Goal: Task Accomplishment & Management: Manage account settings

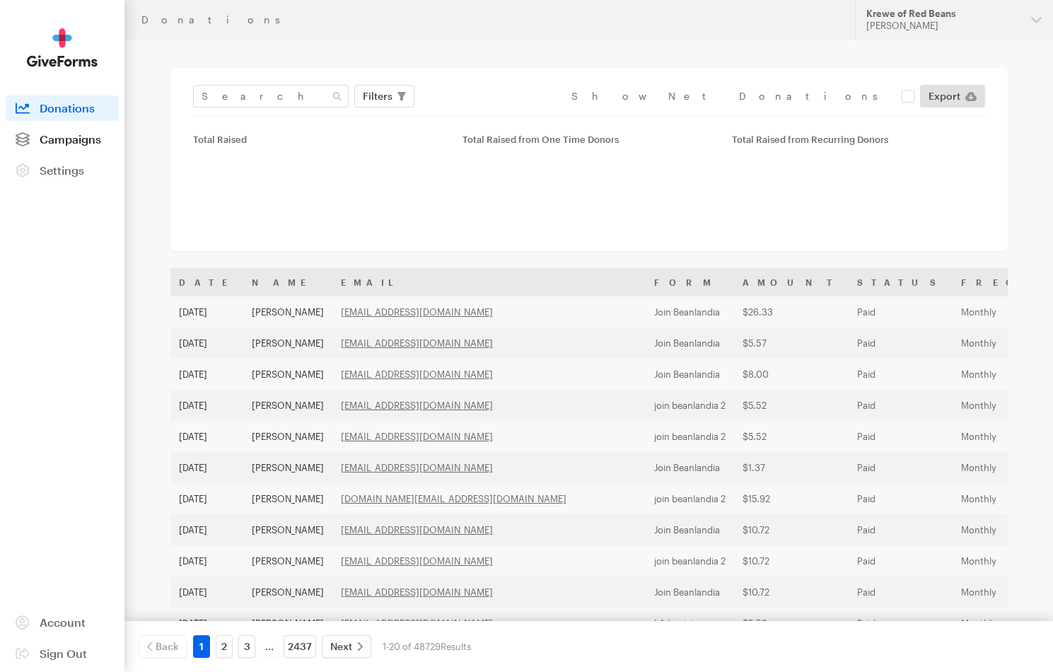
click at [63, 135] on span "Campaigns" at bounding box center [71, 138] width 62 height 13
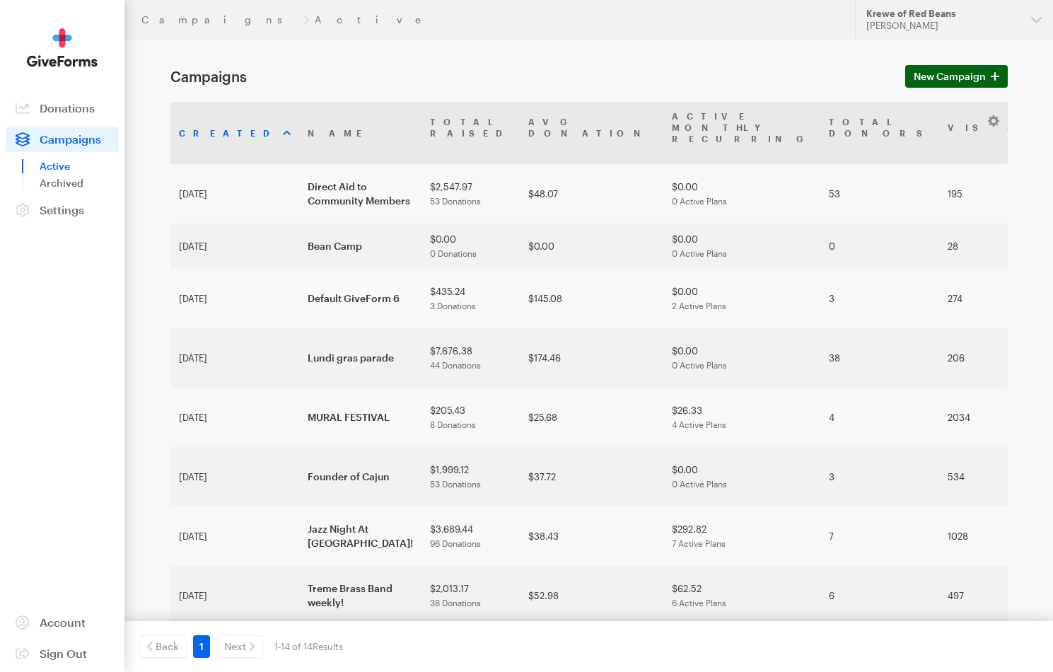
click at [939, 74] on span "New Campaign" at bounding box center [950, 76] width 72 height 17
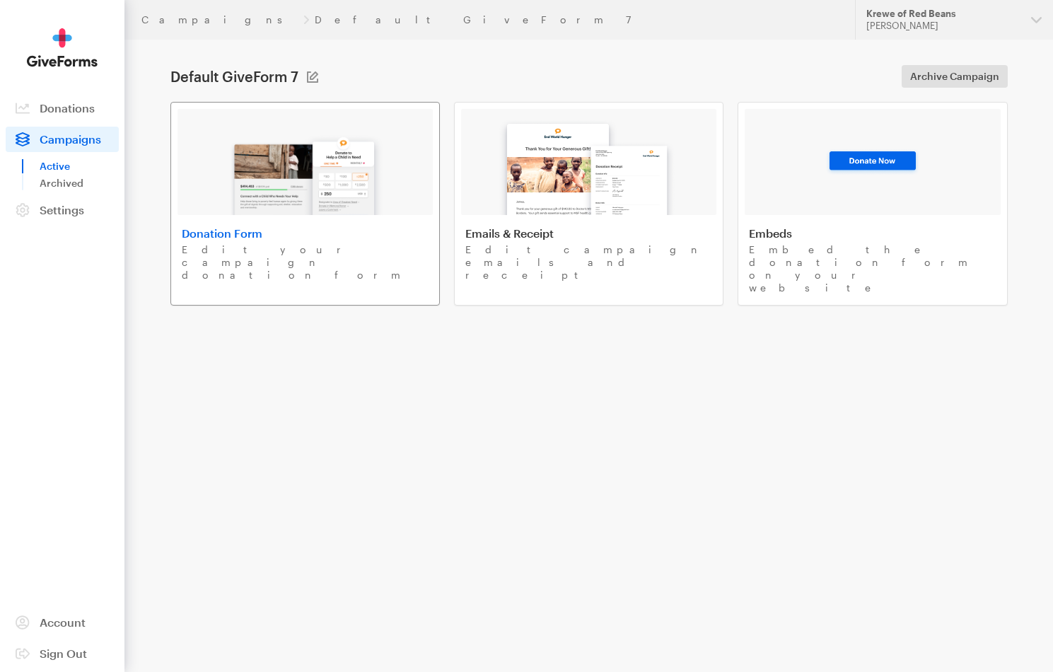
click at [390, 243] on p "Edit your campaign donation form" at bounding box center [305, 262] width 247 height 38
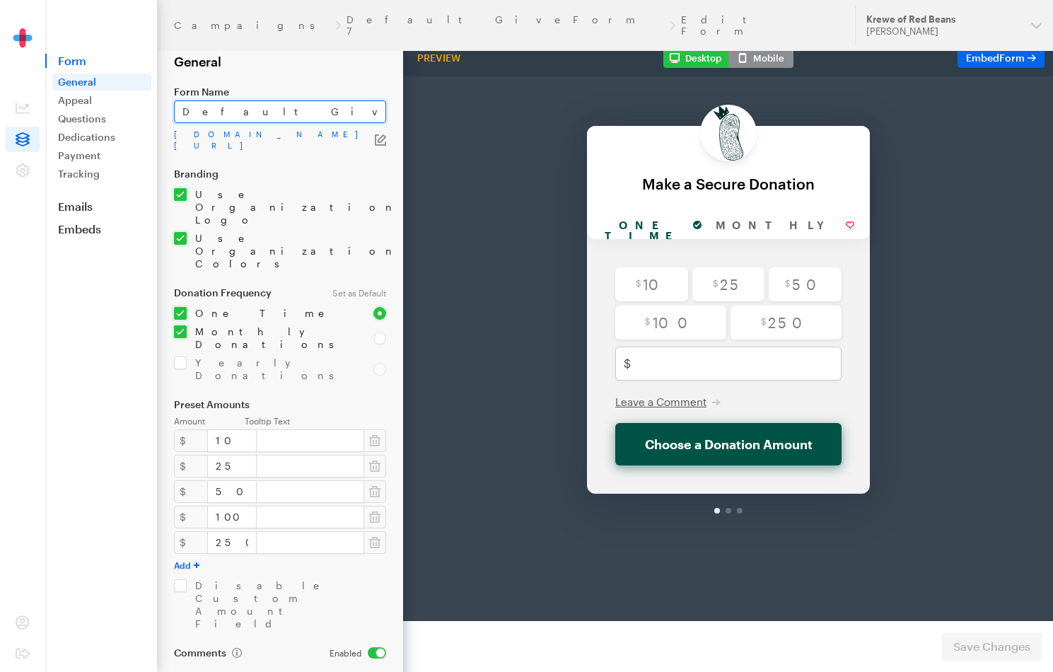
click at [224, 118] on input "Default GiveForm 7" at bounding box center [280, 111] width 212 height 23
click at [224, 118] on input "Pop the Bubble" at bounding box center [280, 111] width 212 height 23
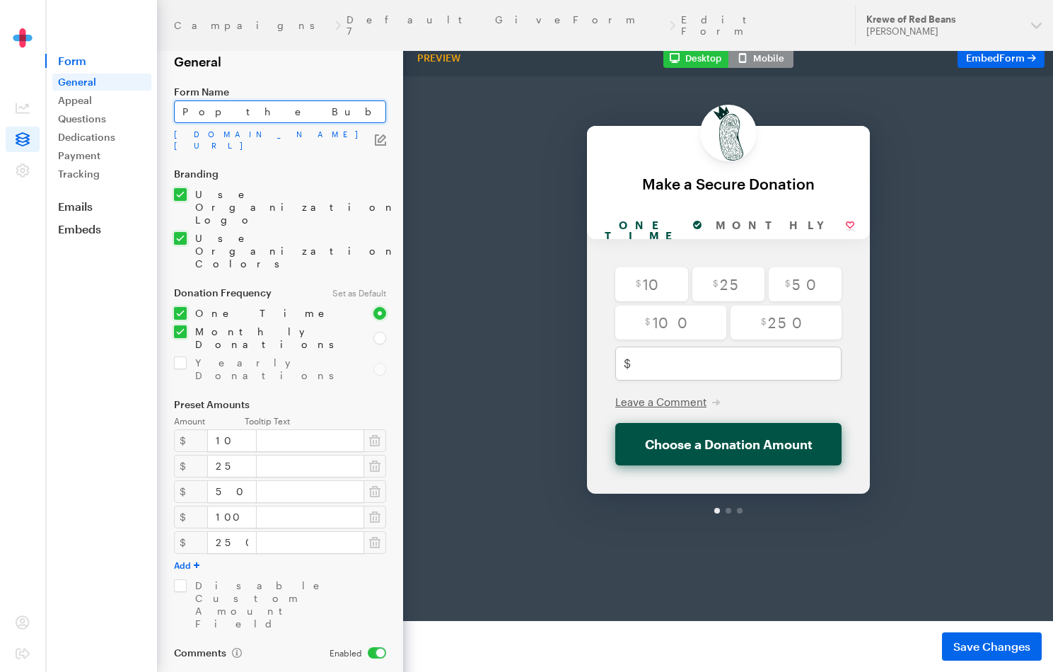
click at [224, 118] on input "Pop the Bubble" at bounding box center [280, 111] width 212 height 23
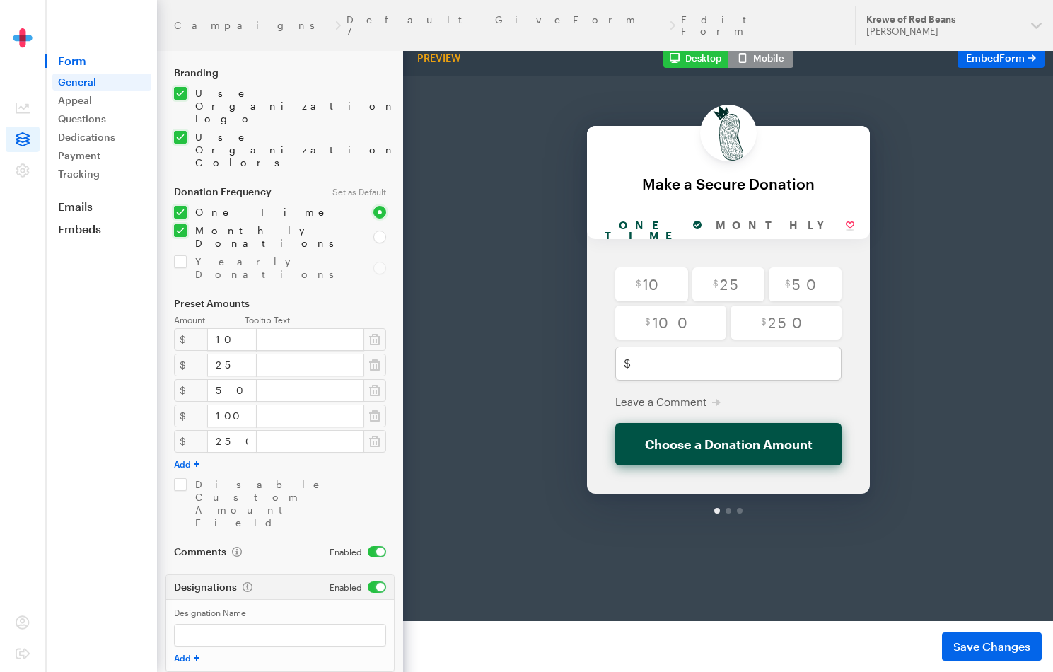
scroll to position [101, 0]
type input "Support Civil Discourse"
click at [180, 255] on input "checkbox" at bounding box center [265, 267] width 182 height 25
checkbox input "true"
click at [380, 231] on input "radio" at bounding box center [379, 237] width 13 height 13
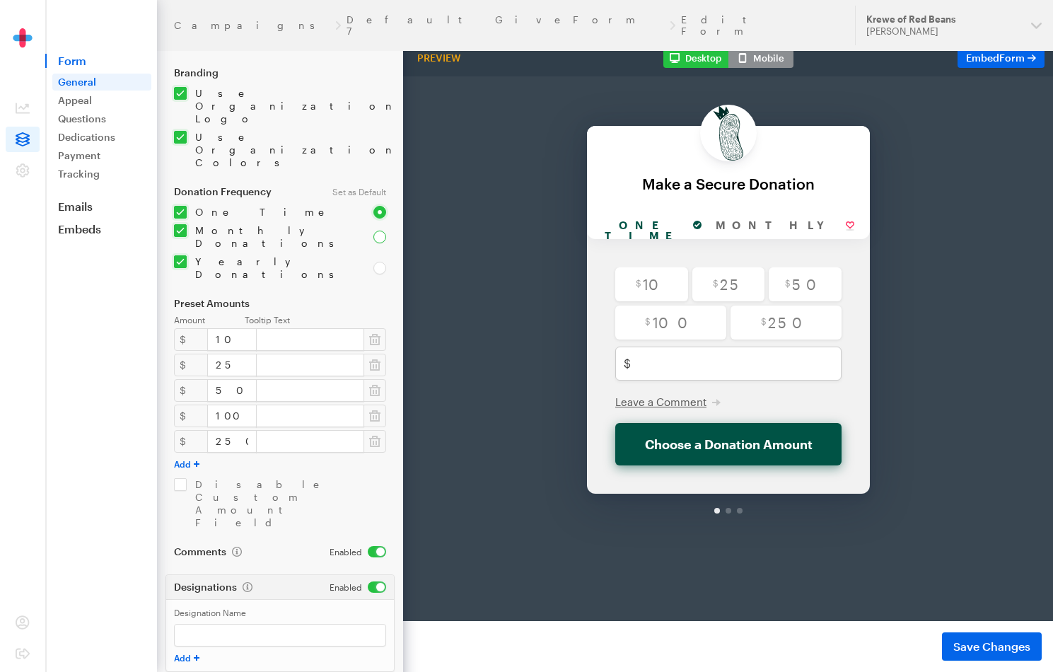
radio input "true"
type input "Support Civil Discourse"
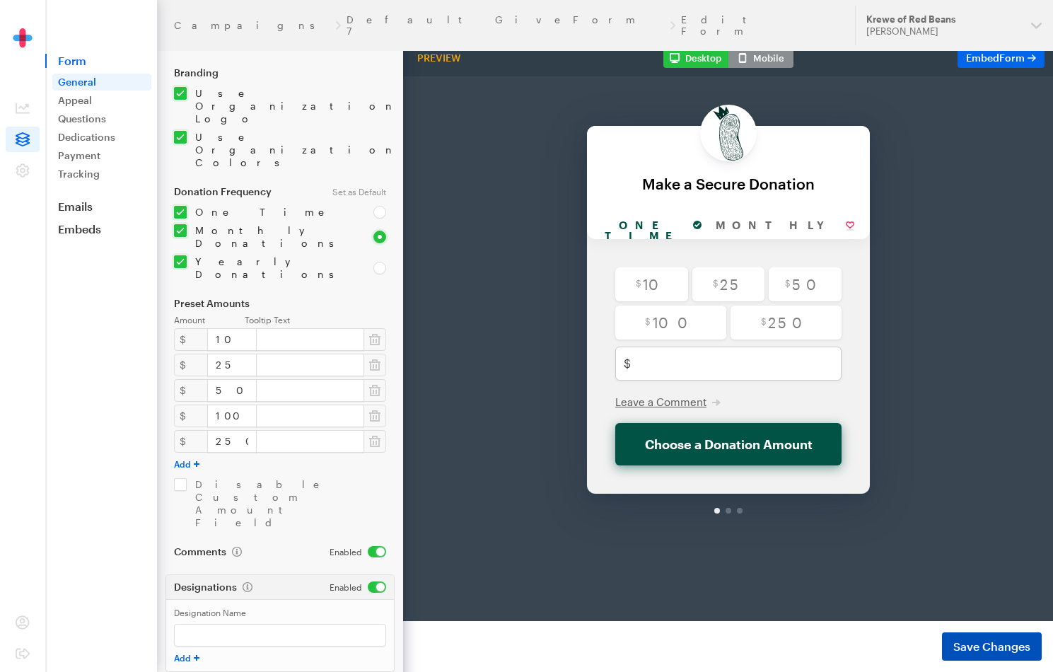
click at [968, 642] on span "Save Changes" at bounding box center [991, 646] width 77 height 17
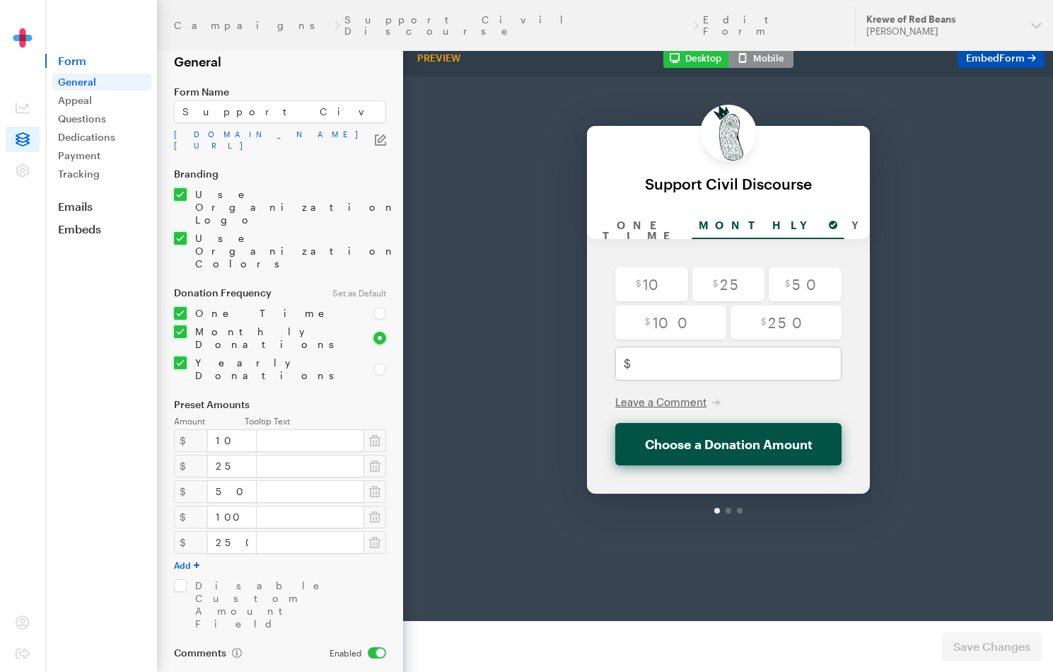
click at [987, 56] on span "Embed Form" at bounding box center [995, 58] width 59 height 12
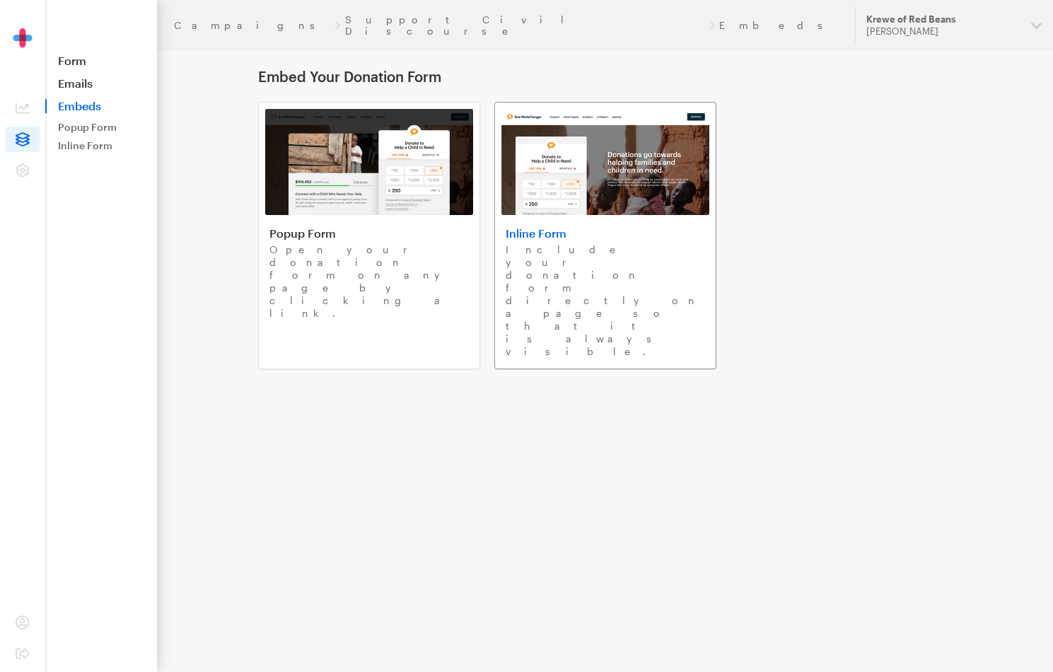
click at [629, 222] on link "Inline Form Include your donation form directly on a page so that it is always …" at bounding box center [605, 235] width 222 height 267
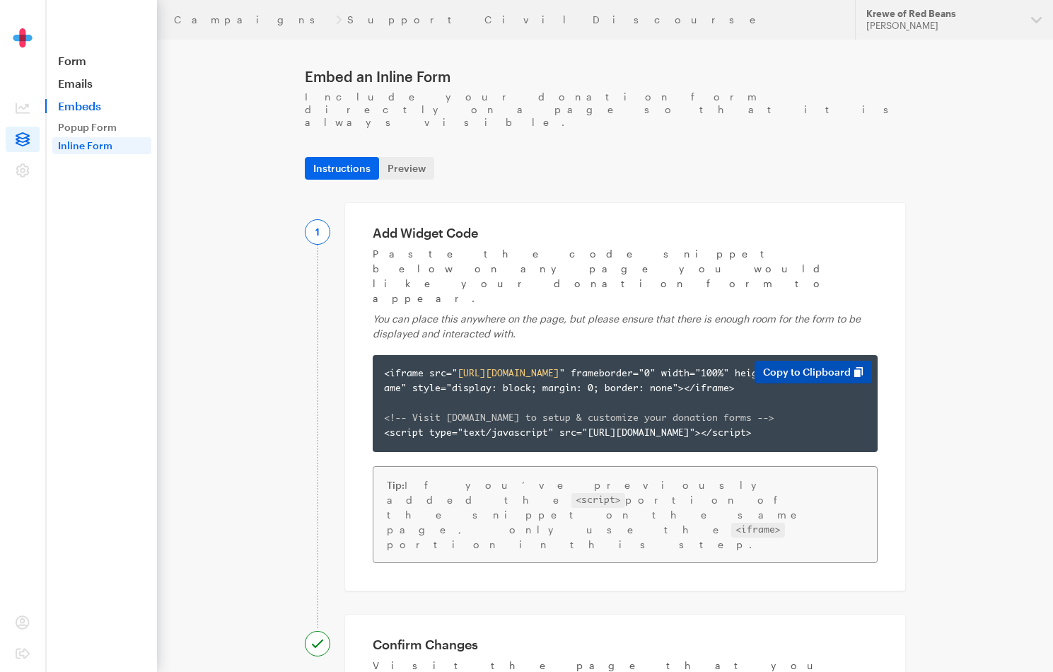
click at [801, 361] on button "Copy to Clipboard" at bounding box center [813, 372] width 117 height 23
